Goal: Task Accomplishment & Management: Use online tool/utility

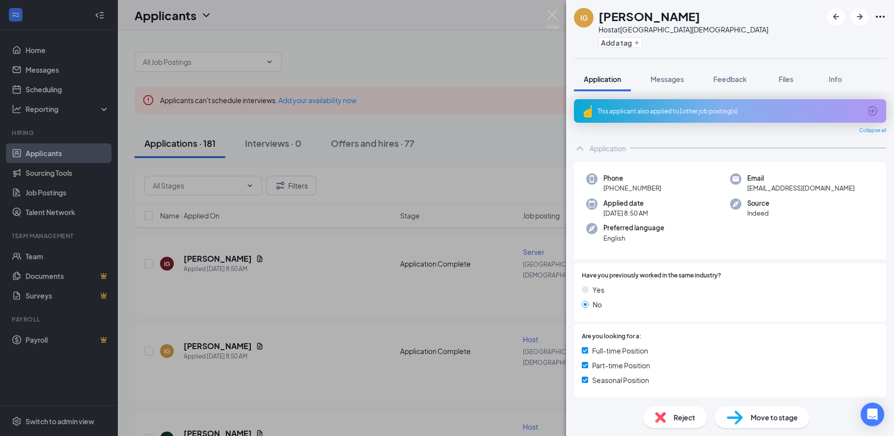
scroll to position [711, 0]
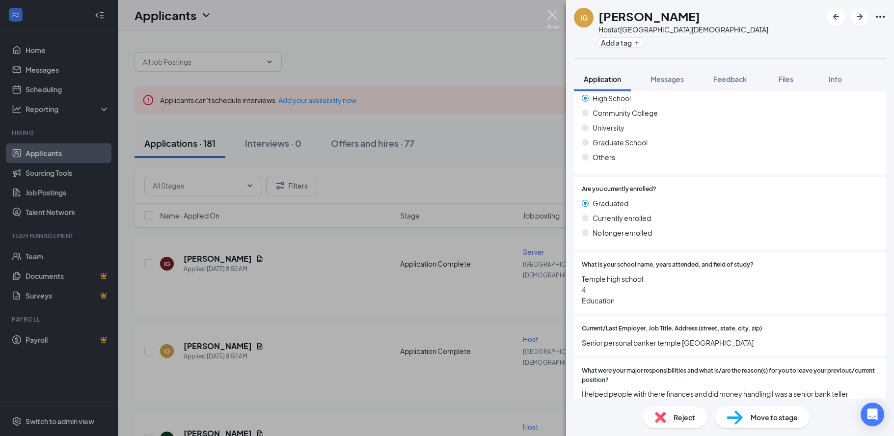
drag, startPoint x: 553, startPoint y: 17, endPoint x: 265, endPoint y: 135, distance: 312.0
click at [553, 17] on img at bounding box center [552, 19] width 12 height 19
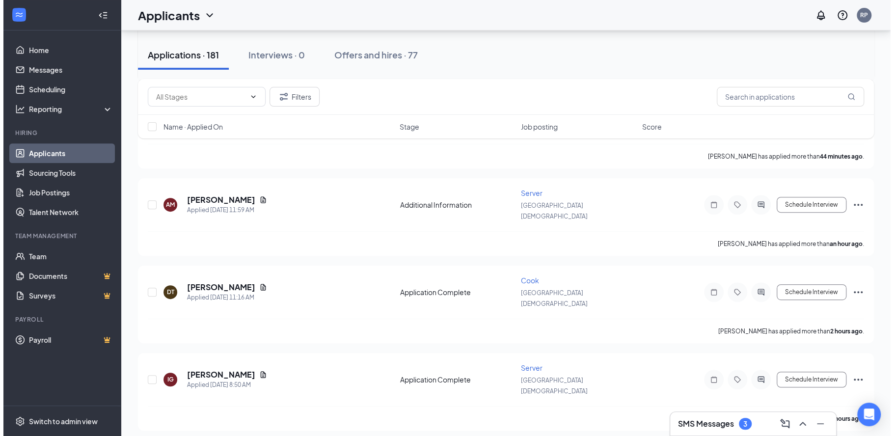
scroll to position [280, 0]
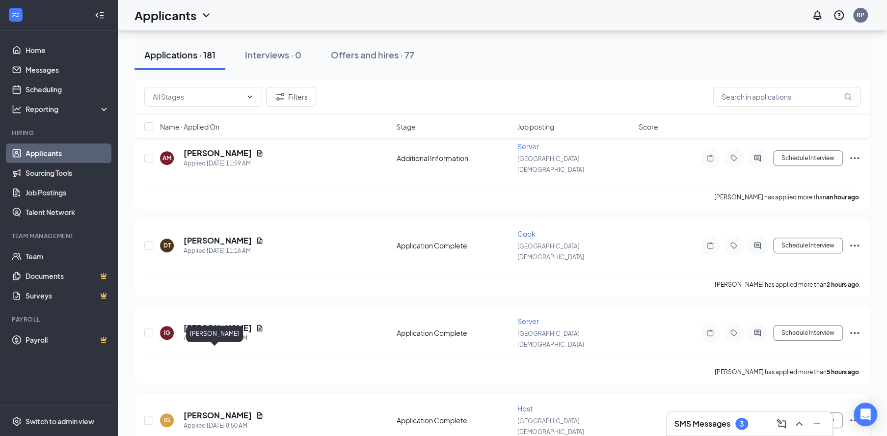
click at [226, 410] on h5 "[PERSON_NAME]" at bounding box center [218, 415] width 68 height 11
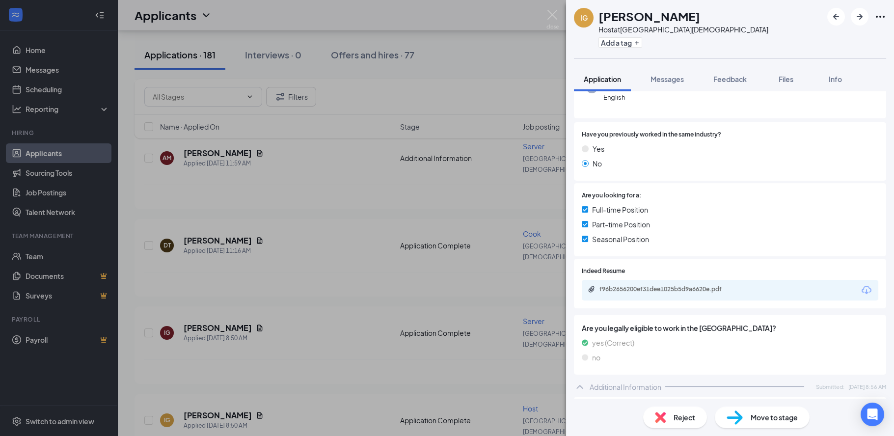
scroll to position [140, 0]
click at [666, 288] on div "f96b2656200ef31dee1025b5d9a6620e.pdf" at bounding box center [667, 290] width 137 height 8
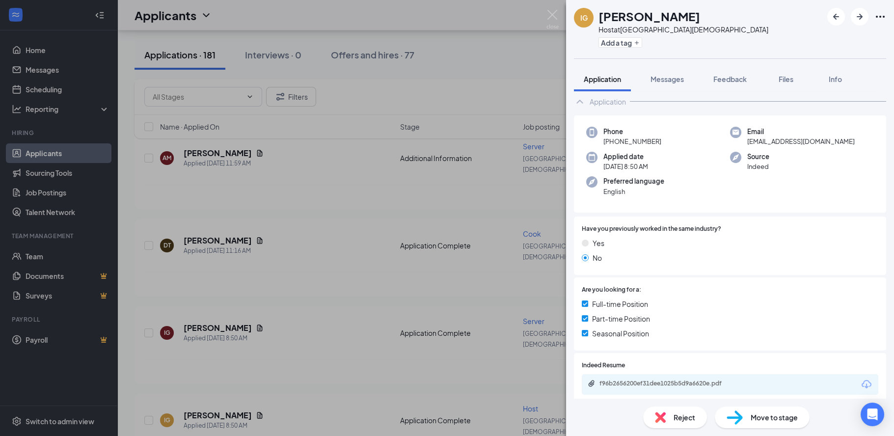
scroll to position [0, 0]
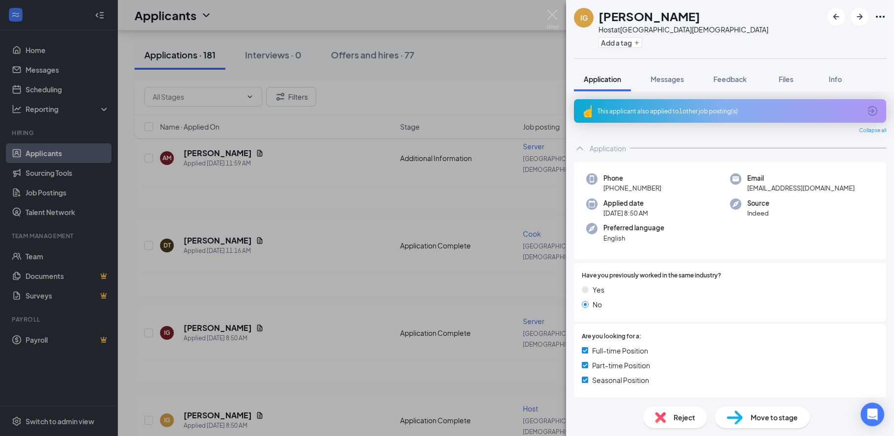
click at [588, 426] on link "f96b2656200ef31dee1025b5d9a6620e.pdf" at bounding box center [667, 430] width 159 height 9
